Goal: Find specific page/section: Find specific page/section

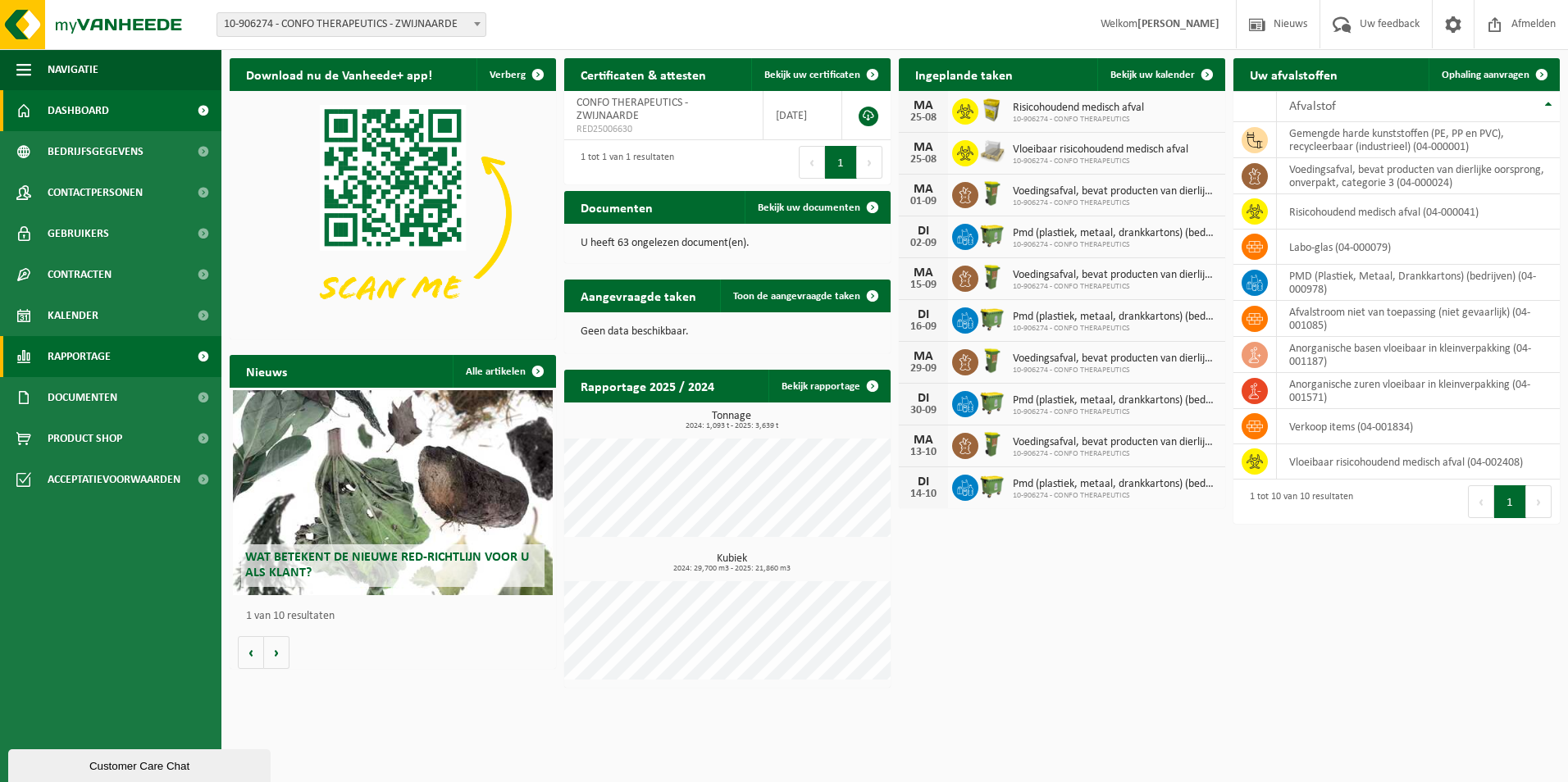
click at [58, 348] on span "Rapportage" at bounding box center [79, 356] width 63 height 41
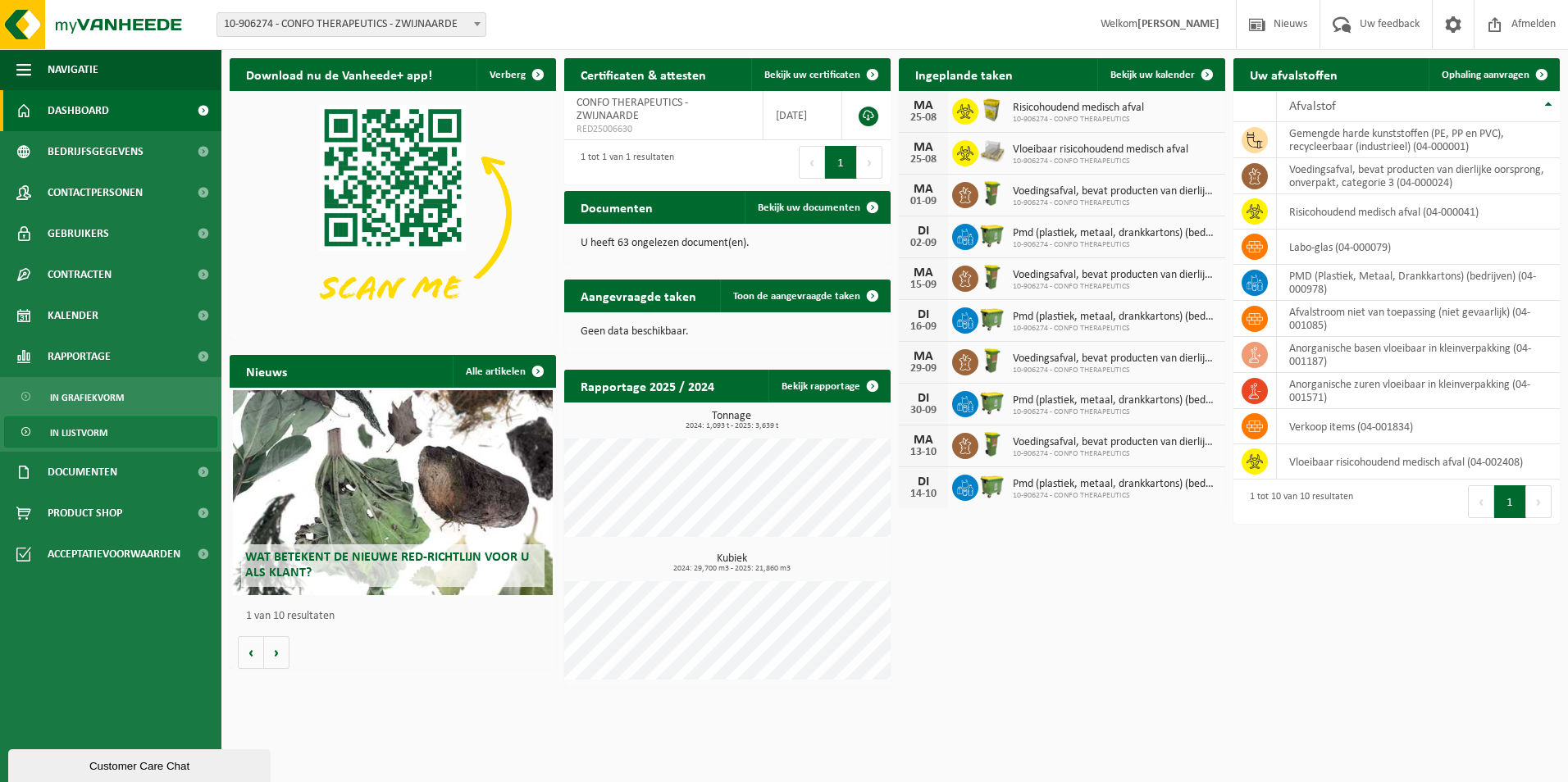
click at [77, 425] on span "In lijstvorm" at bounding box center [79, 433] width 57 height 32
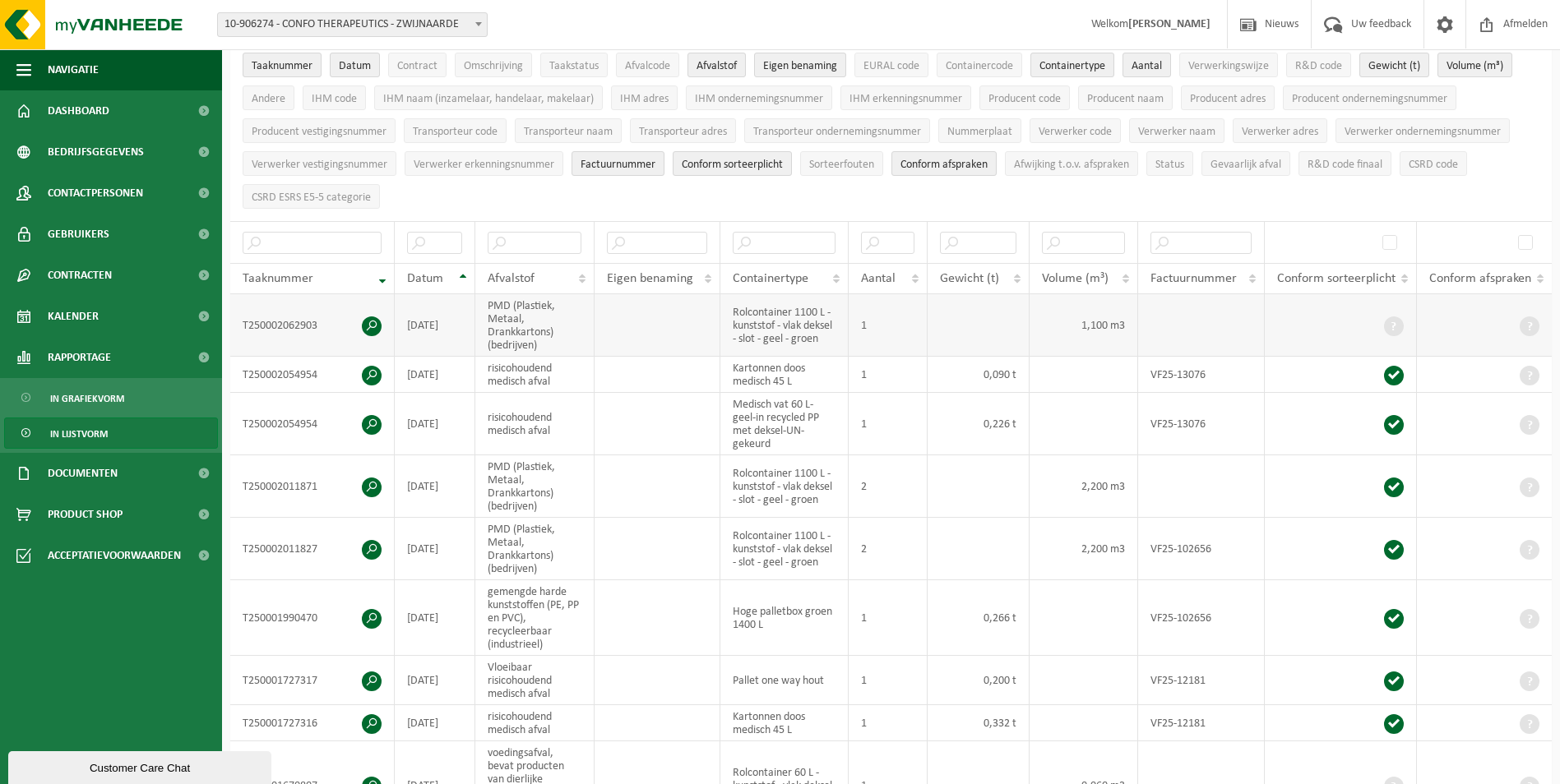
scroll to position [165, 0]
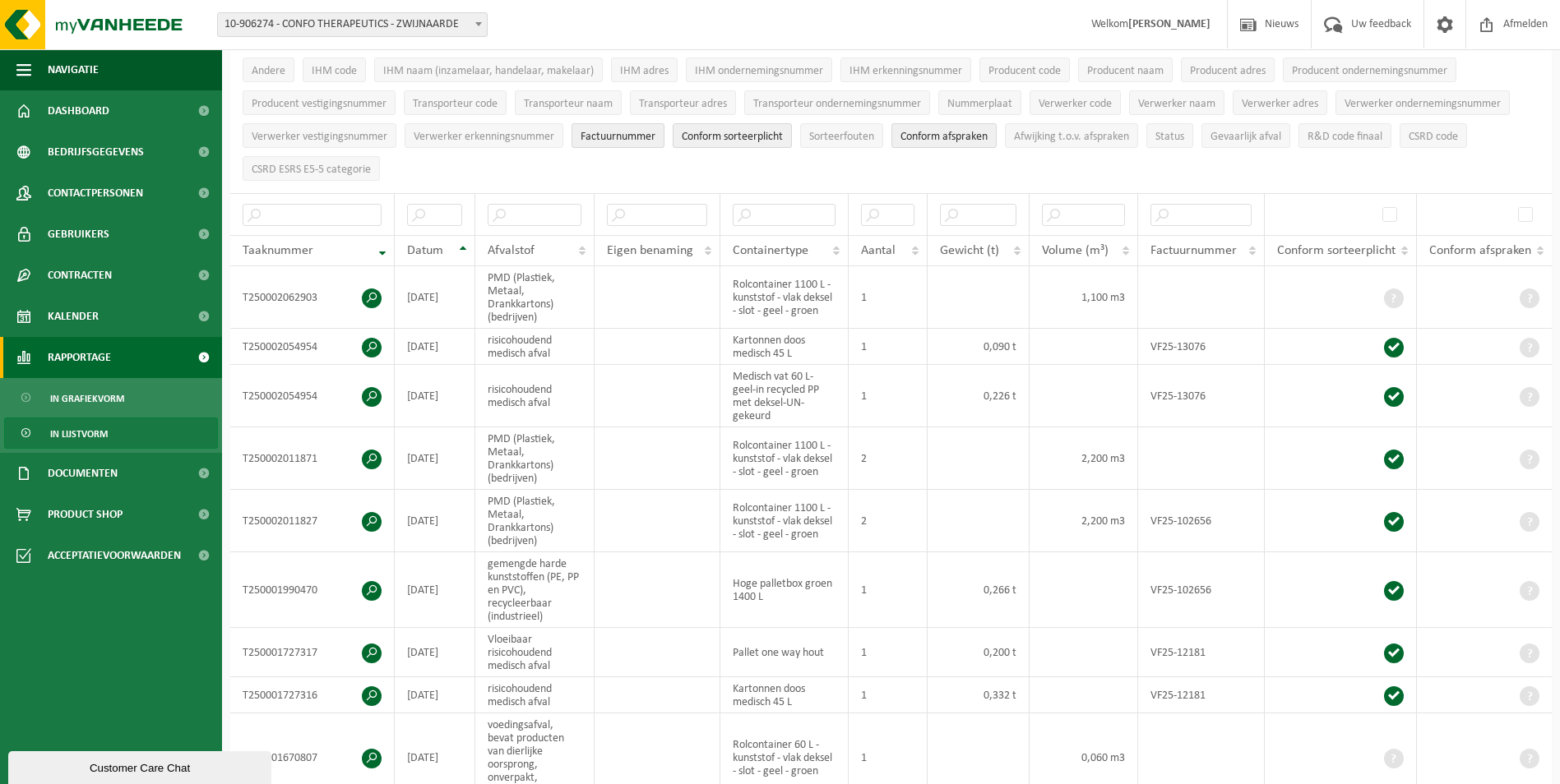
click at [113, 350] on link "Rapportage" at bounding box center [111, 357] width 222 height 41
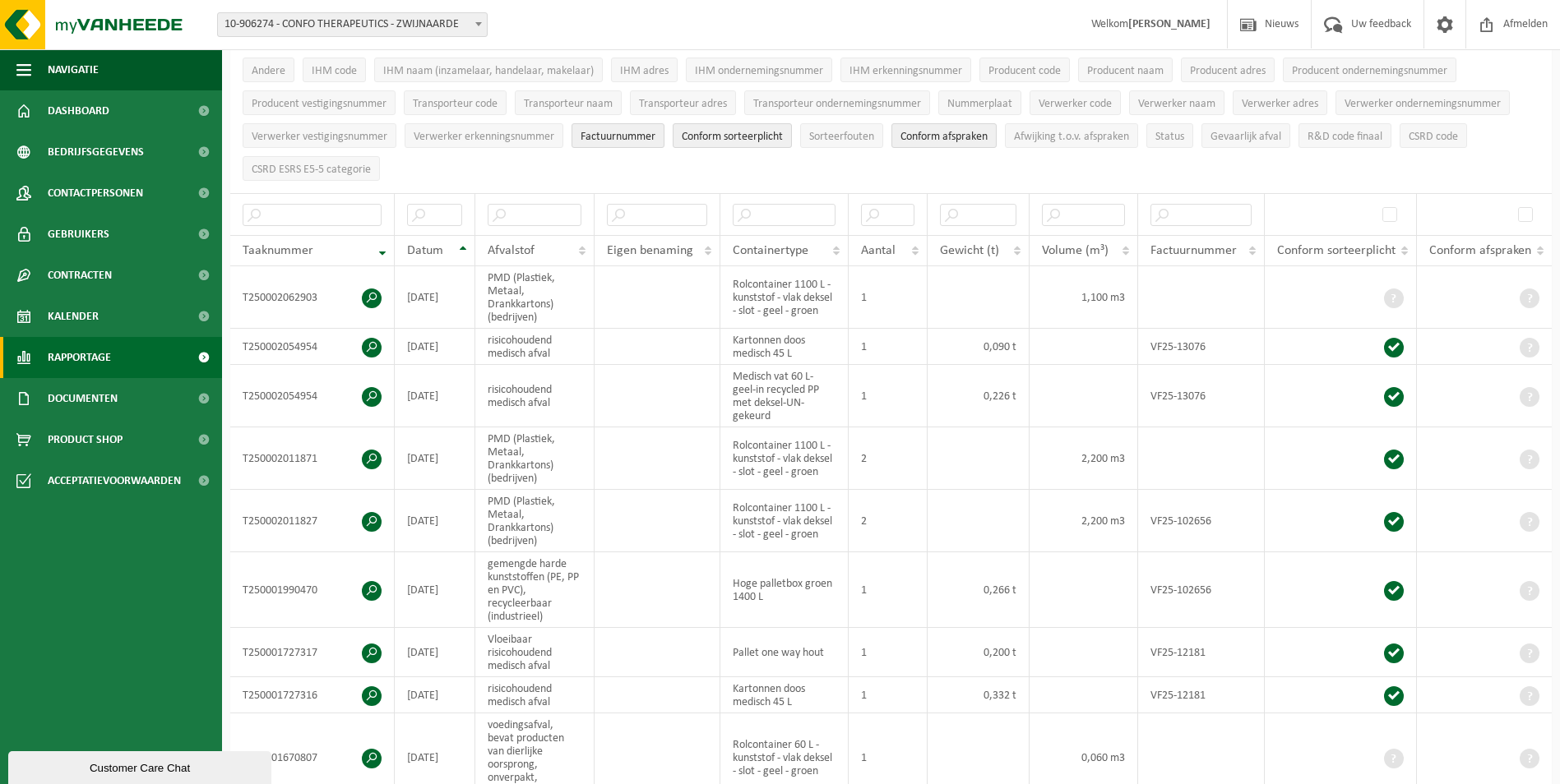
click at [117, 359] on link "Rapportage" at bounding box center [111, 357] width 222 height 41
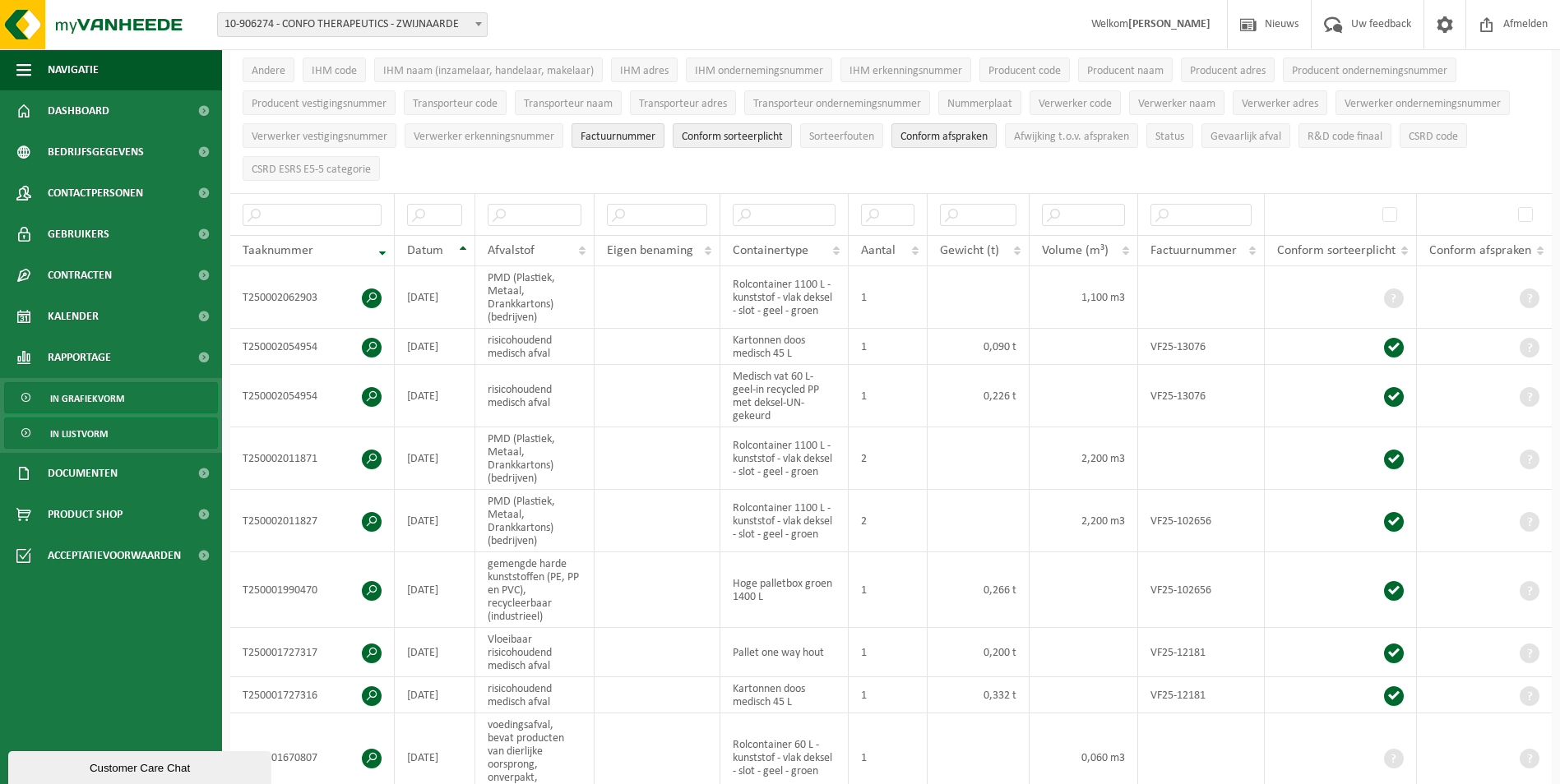
click at [119, 389] on span "In grafiekvorm" at bounding box center [87, 398] width 74 height 32
